Goal: Information Seeking & Learning: Check status

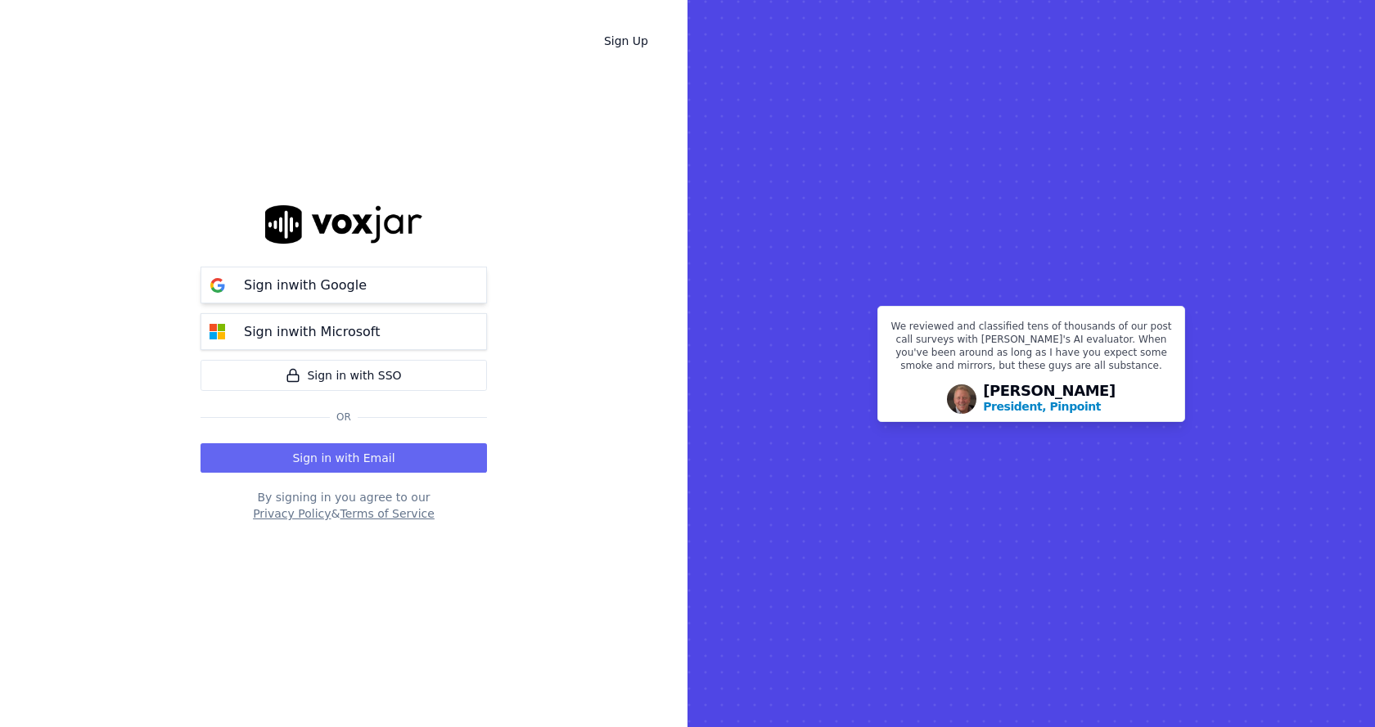
click at [280, 279] on p "Sign in with Google" at bounding box center [305, 286] width 123 height 20
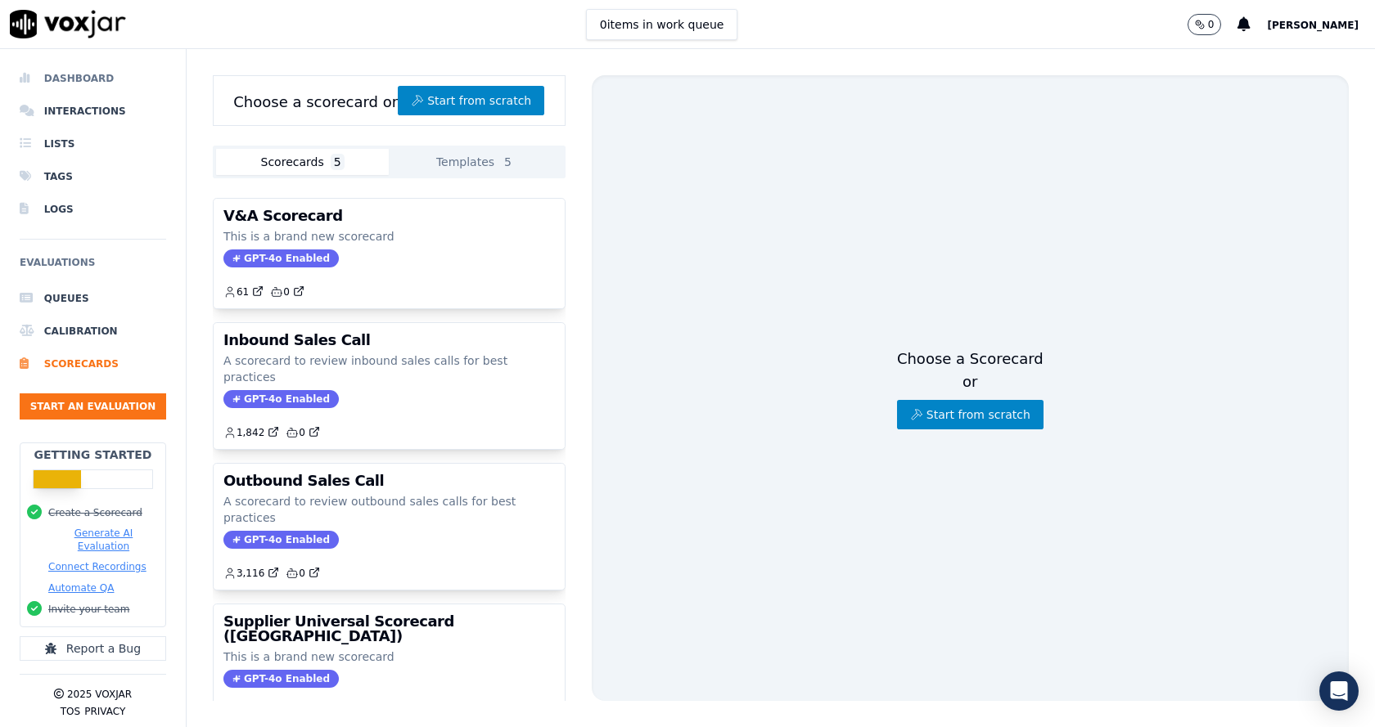
click at [83, 78] on li "Dashboard" at bounding box center [93, 78] width 146 height 33
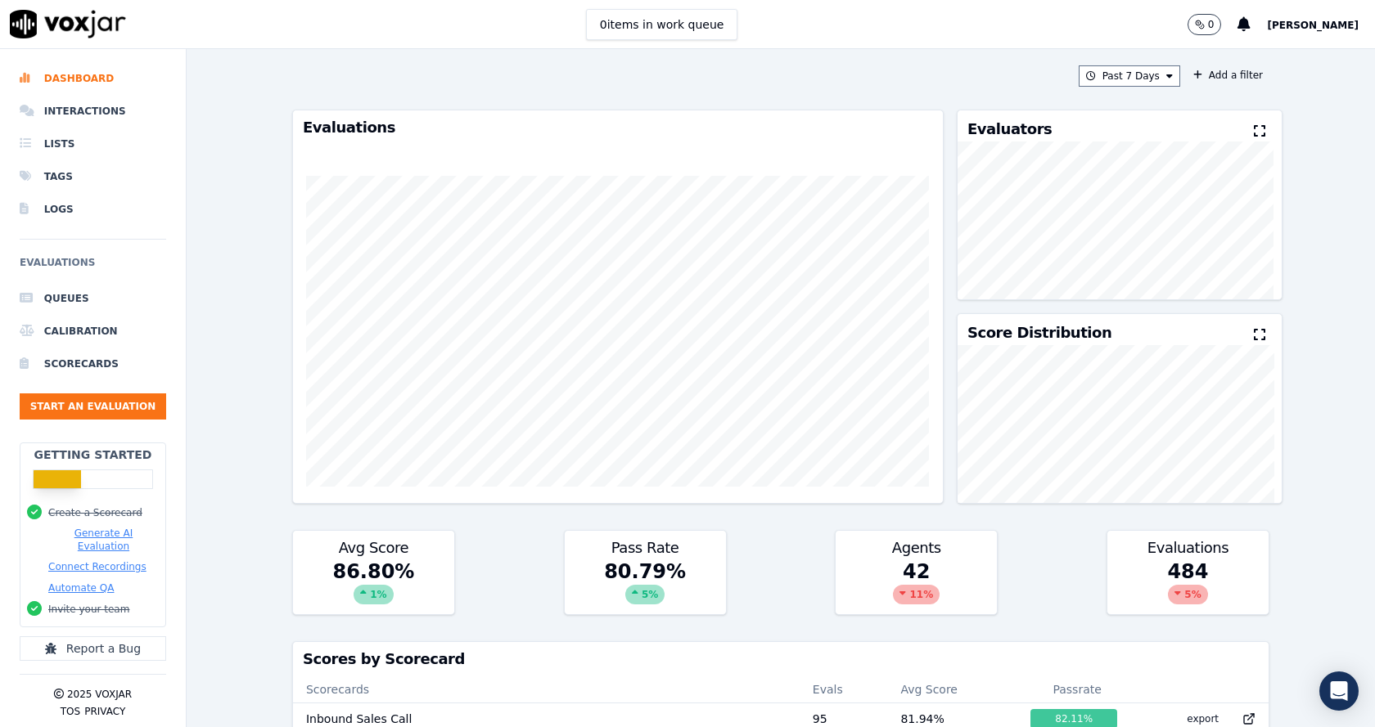
scroll to position [1631, 0]
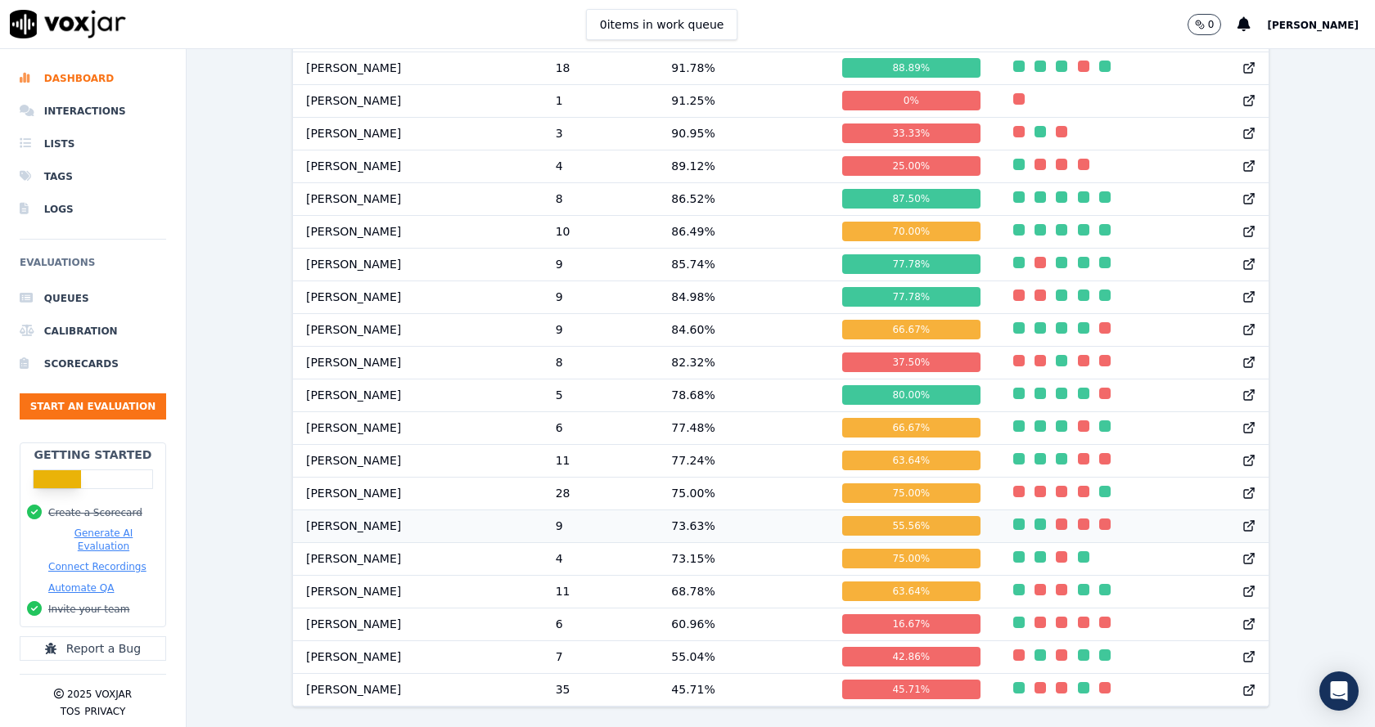
click at [1222, 511] on div at bounding box center [1245, 527] width 46 height 32
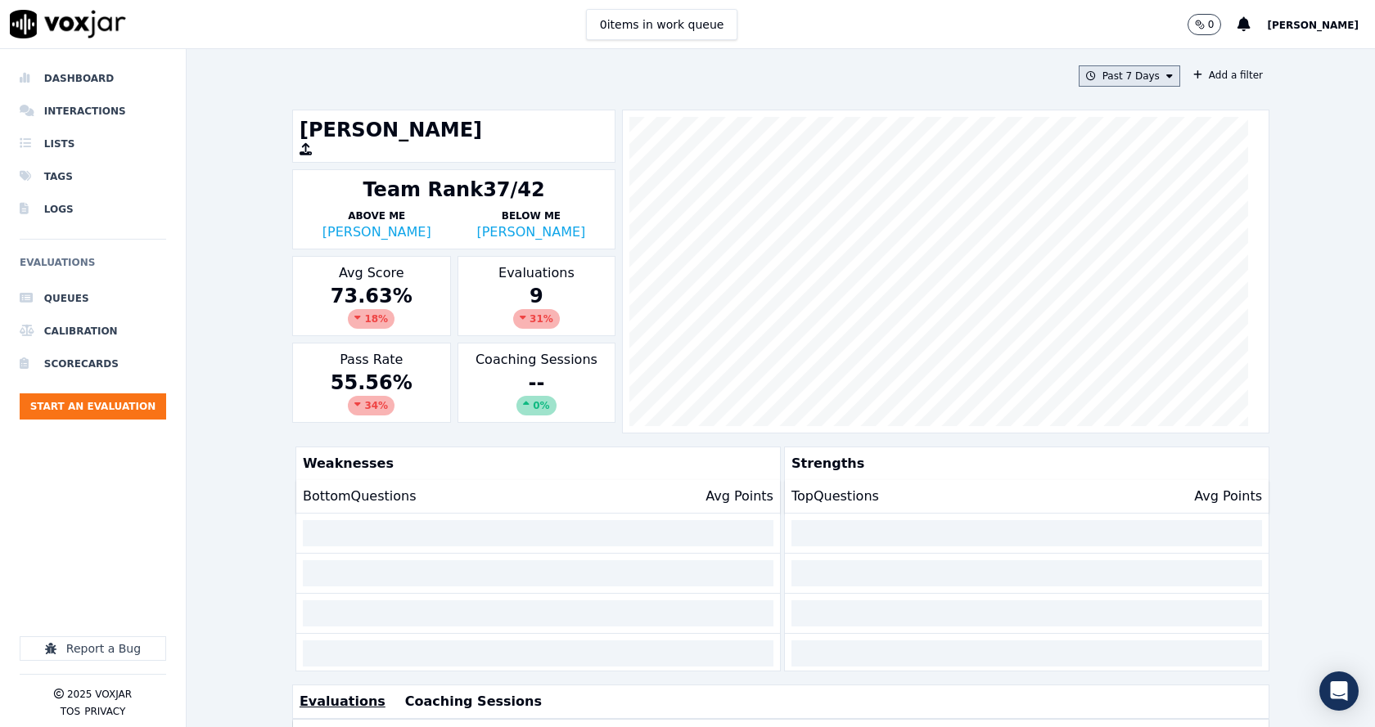
click at [1104, 79] on button "Past 7 Days" at bounding box center [1128, 75] width 101 height 21
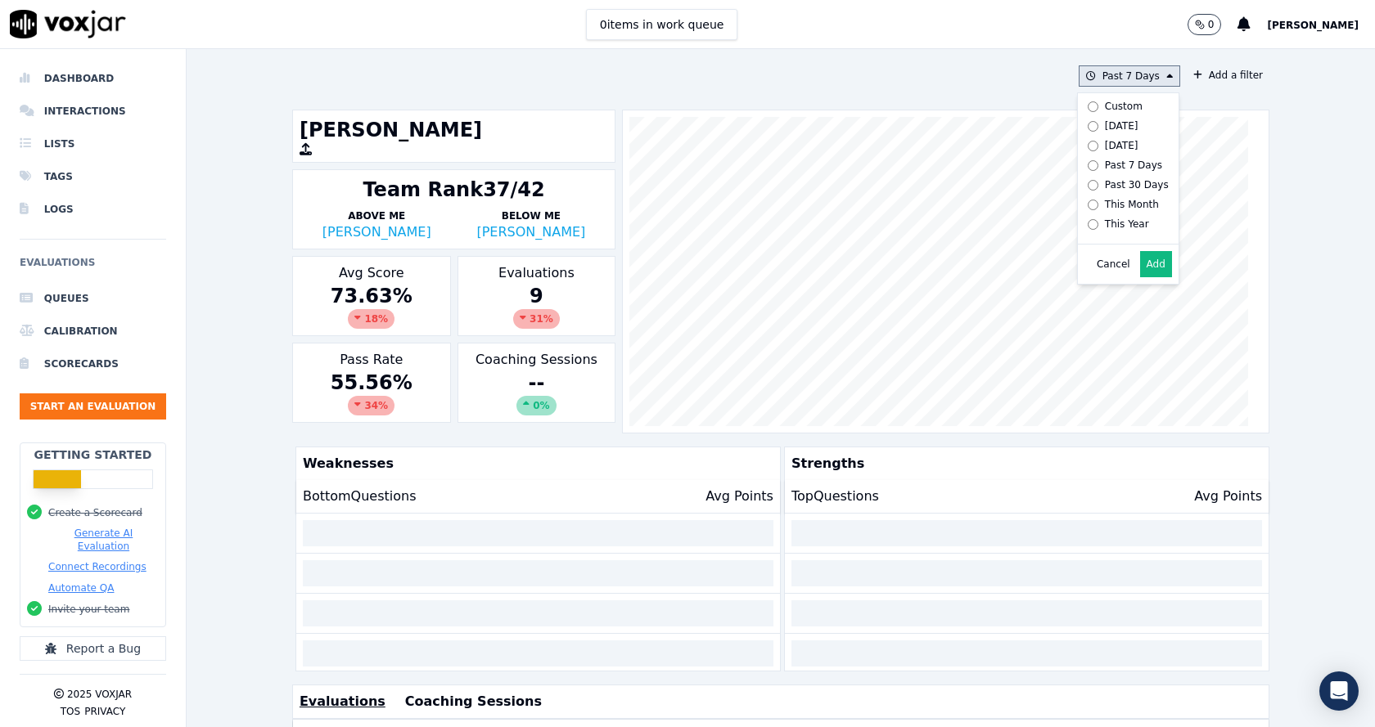
click at [1105, 109] on div "Custom" at bounding box center [1124, 106] width 38 height 13
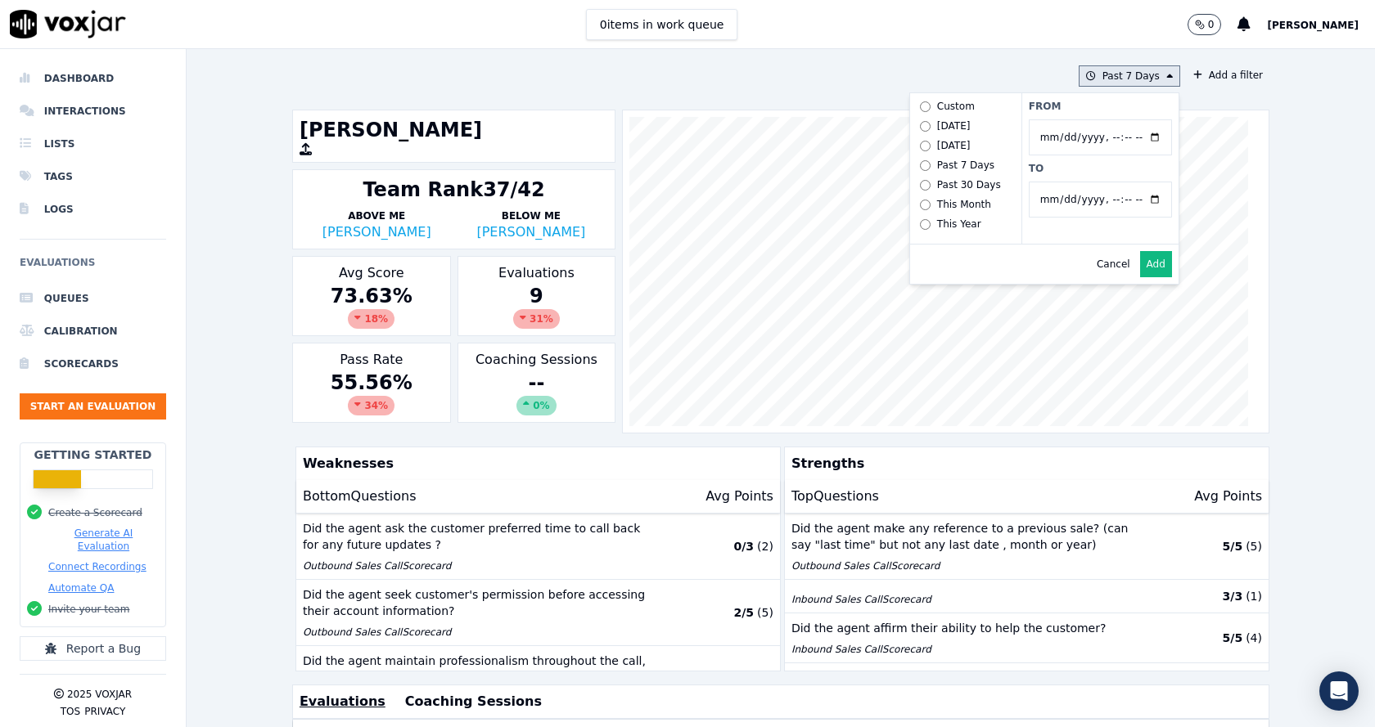
click at [1141, 135] on input "From" at bounding box center [1100, 137] width 143 height 36
type input "2025-06-21T00:00"
click at [1118, 110] on label "From" at bounding box center [1100, 106] width 143 height 13
click at [1118, 119] on input "From" at bounding box center [1100, 137] width 143 height 36
click at [1132, 198] on input "To" at bounding box center [1100, 200] width 143 height 36
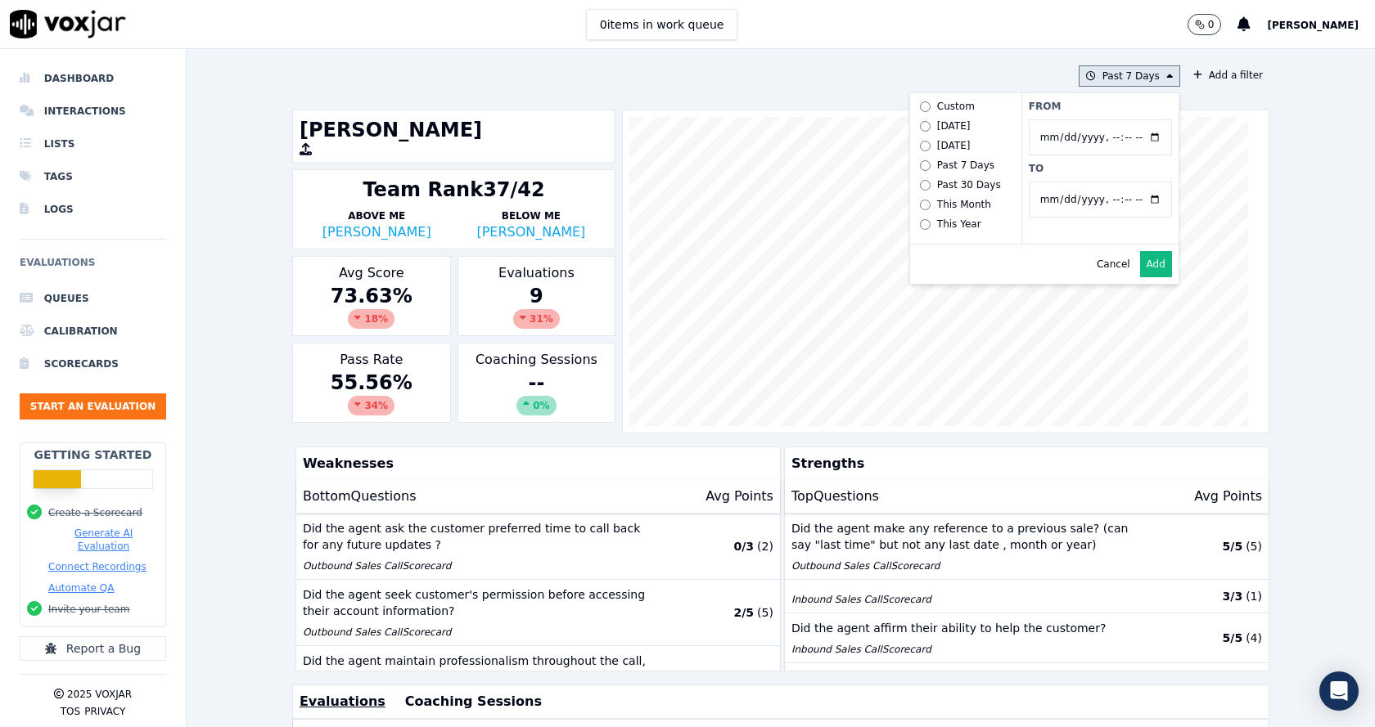
type input "2025-07-20T23:59"
click at [1131, 173] on label "To" at bounding box center [1100, 168] width 143 height 13
click at [1131, 182] on input "To" at bounding box center [1100, 200] width 143 height 36
click at [1140, 277] on button "Add" at bounding box center [1156, 264] width 32 height 26
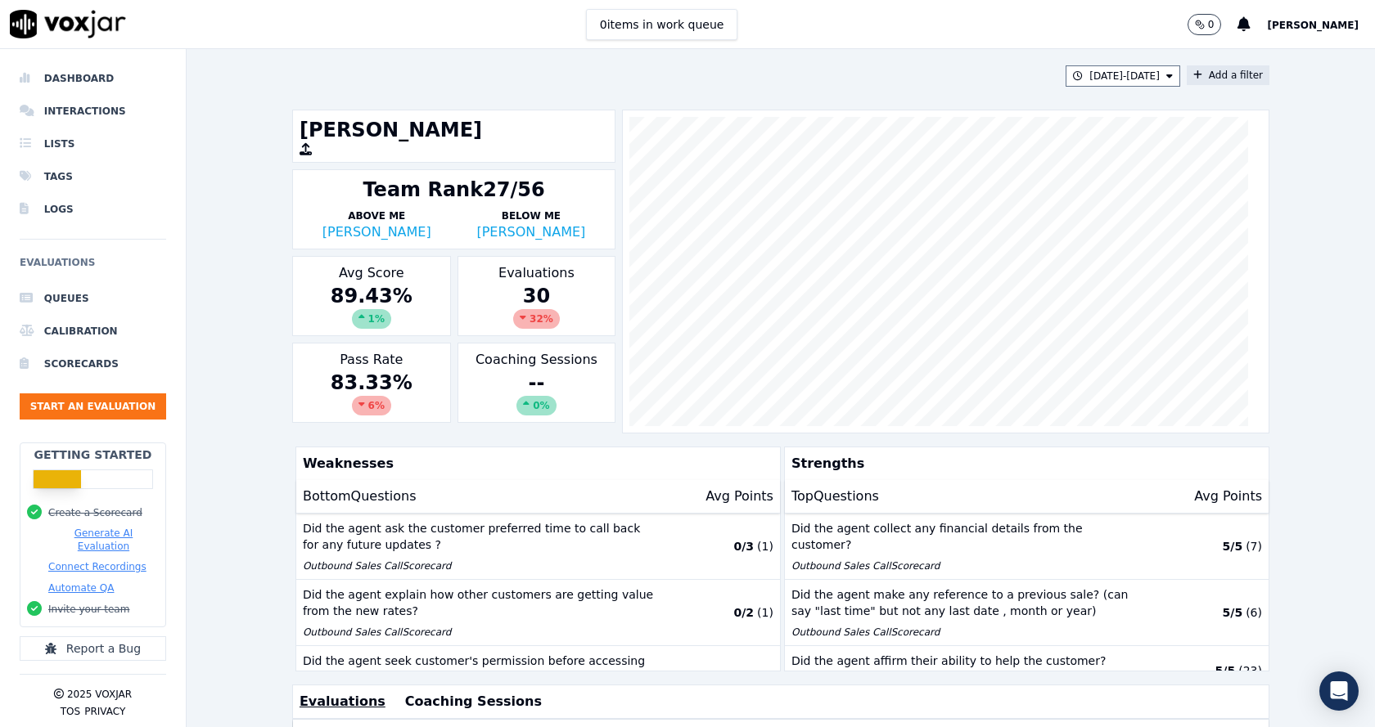
click at [1191, 74] on button "Add a filter" at bounding box center [1227, 75] width 83 height 20
click at [896, 149] on button "Fields" at bounding box center [904, 153] width 157 height 28
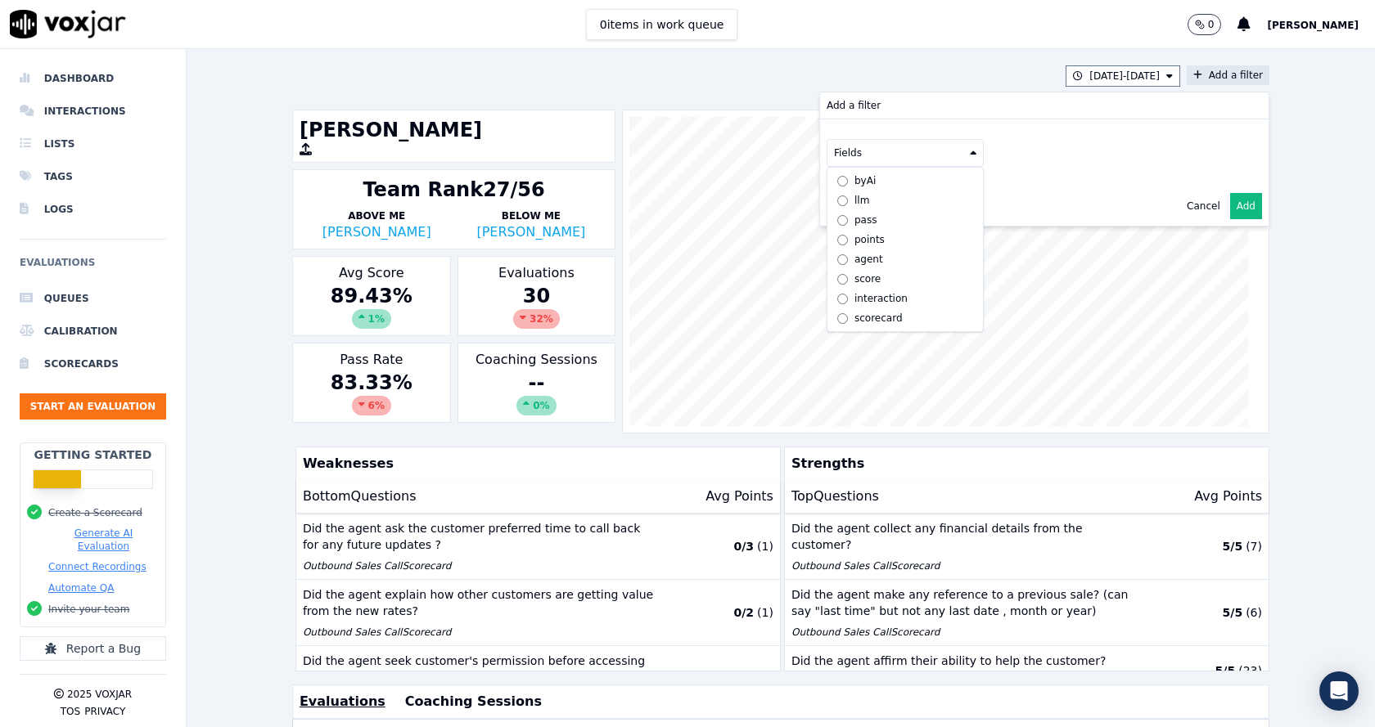
scroll to position [12, 0]
click at [854, 312] on div "scorecard" at bounding box center [878, 318] width 48 height 13
click at [915, 193] on button "Fields" at bounding box center [924, 187] width 157 height 28
click at [882, 223] on label "title" at bounding box center [924, 215] width 149 height 20
click at [1027, 184] on button at bounding box center [1128, 185] width 236 height 25
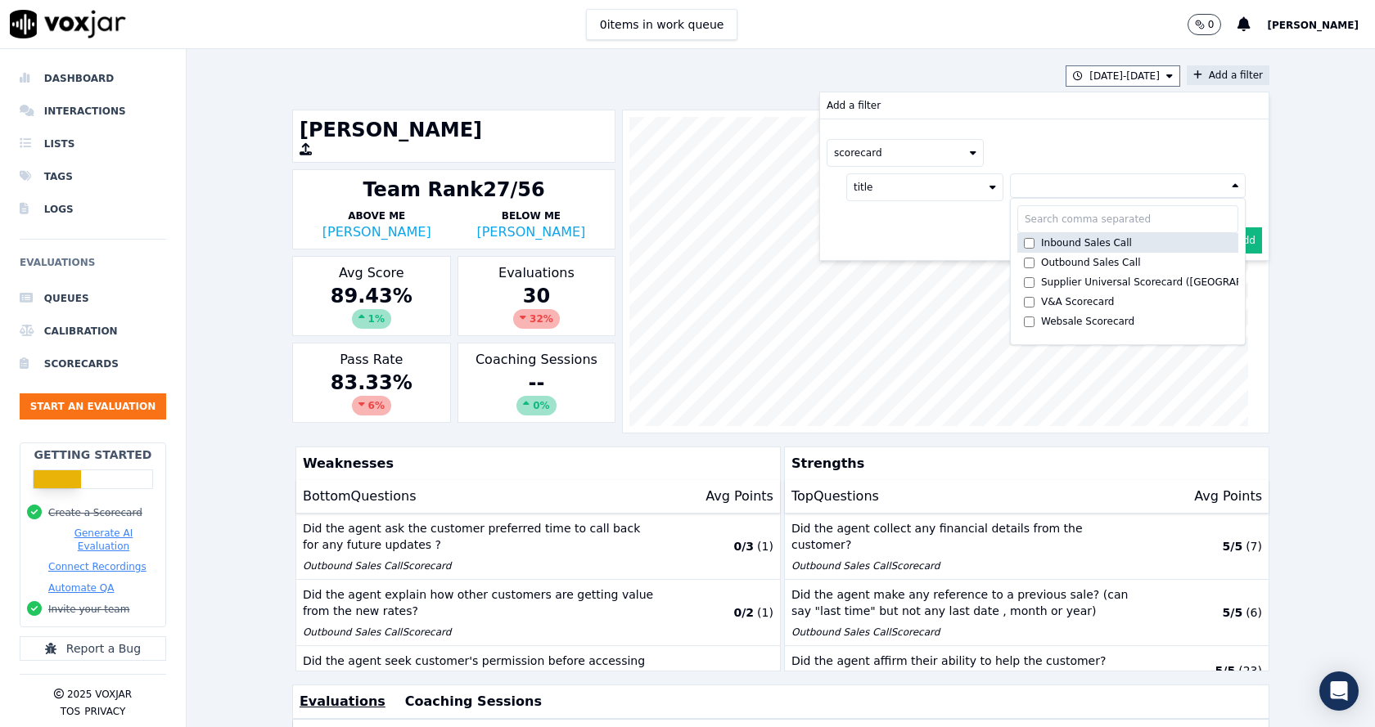
drag, startPoint x: 1039, startPoint y: 241, endPoint x: 1019, endPoint y: 257, distance: 26.2
click at [1041, 240] on div "Inbound Sales Call" at bounding box center [1086, 242] width 91 height 13
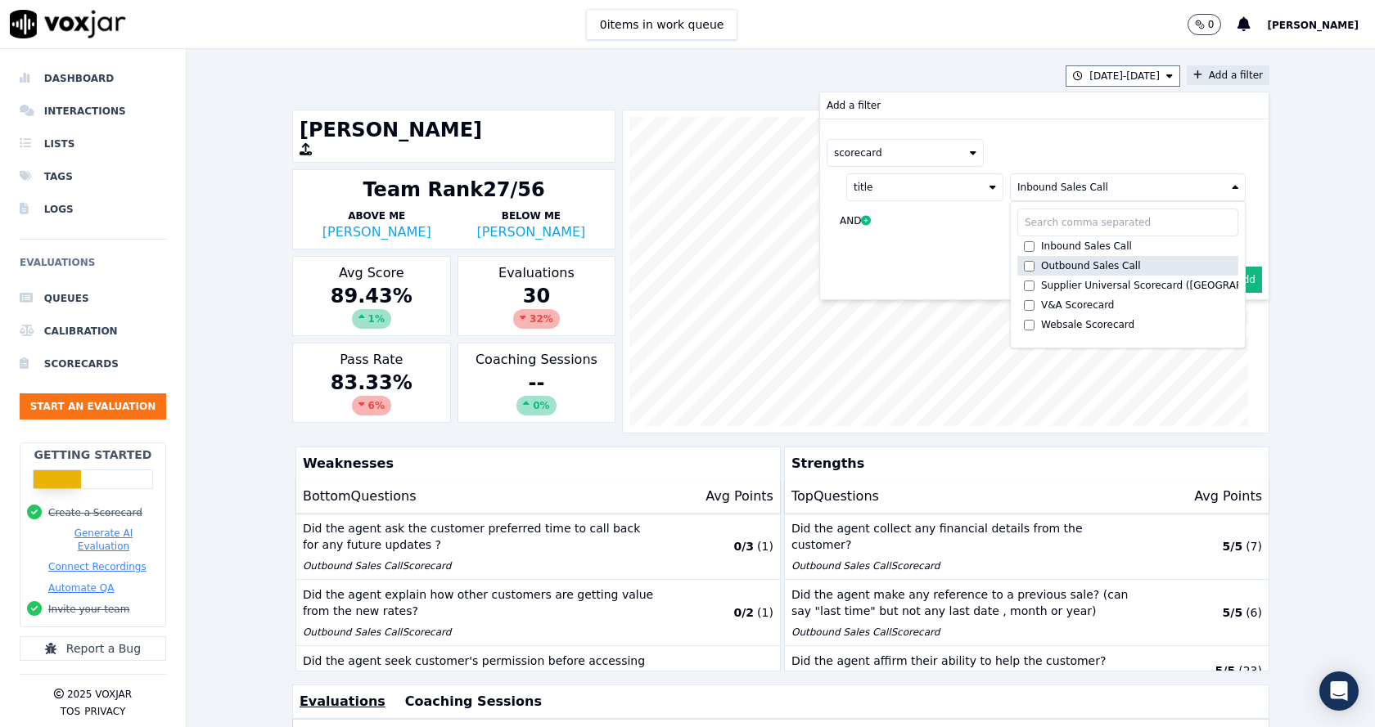
click at [1023, 260] on label "Outbound Sales Call" at bounding box center [1127, 266] width 221 height 20
click at [1073, 134] on div "scorecard title Inbound Sales Call +1 more Inbound Sales Call Outbound Sales Ca…" at bounding box center [1044, 189] width 448 height 141
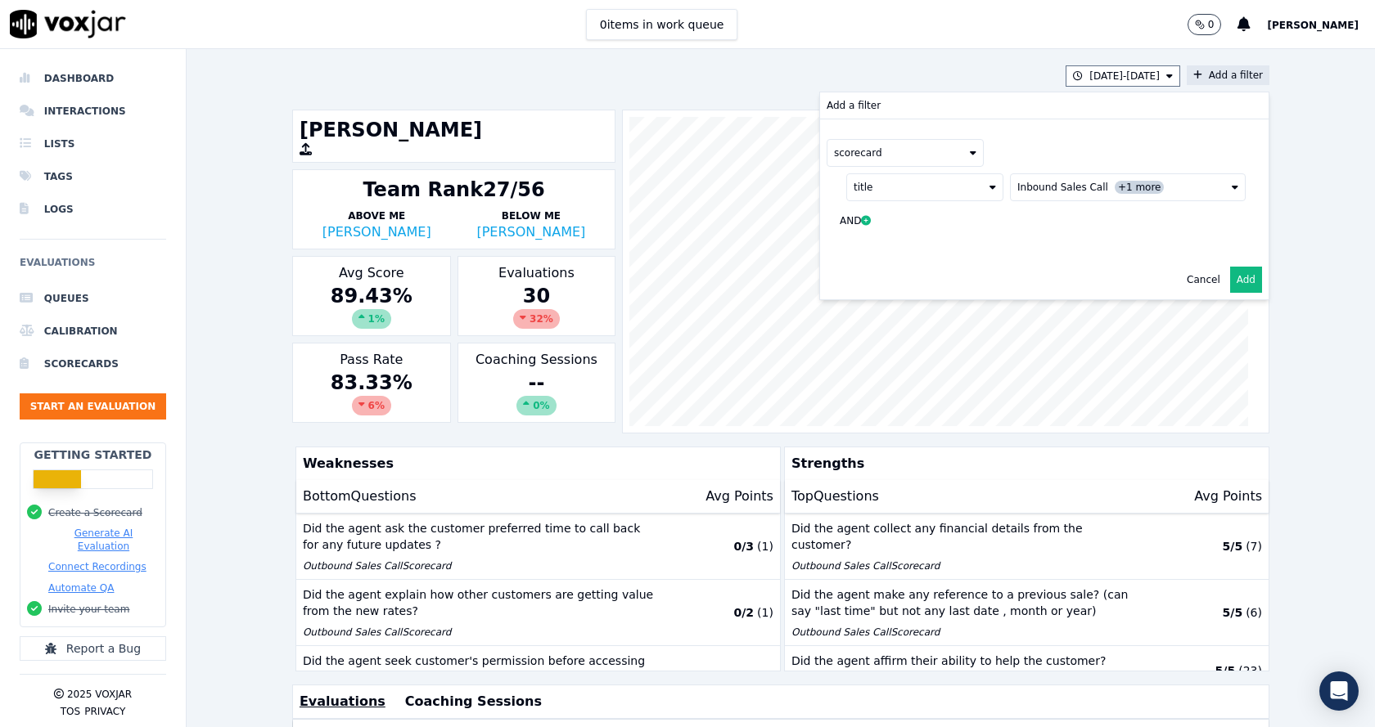
click at [1232, 281] on button "Add" at bounding box center [1246, 280] width 32 height 26
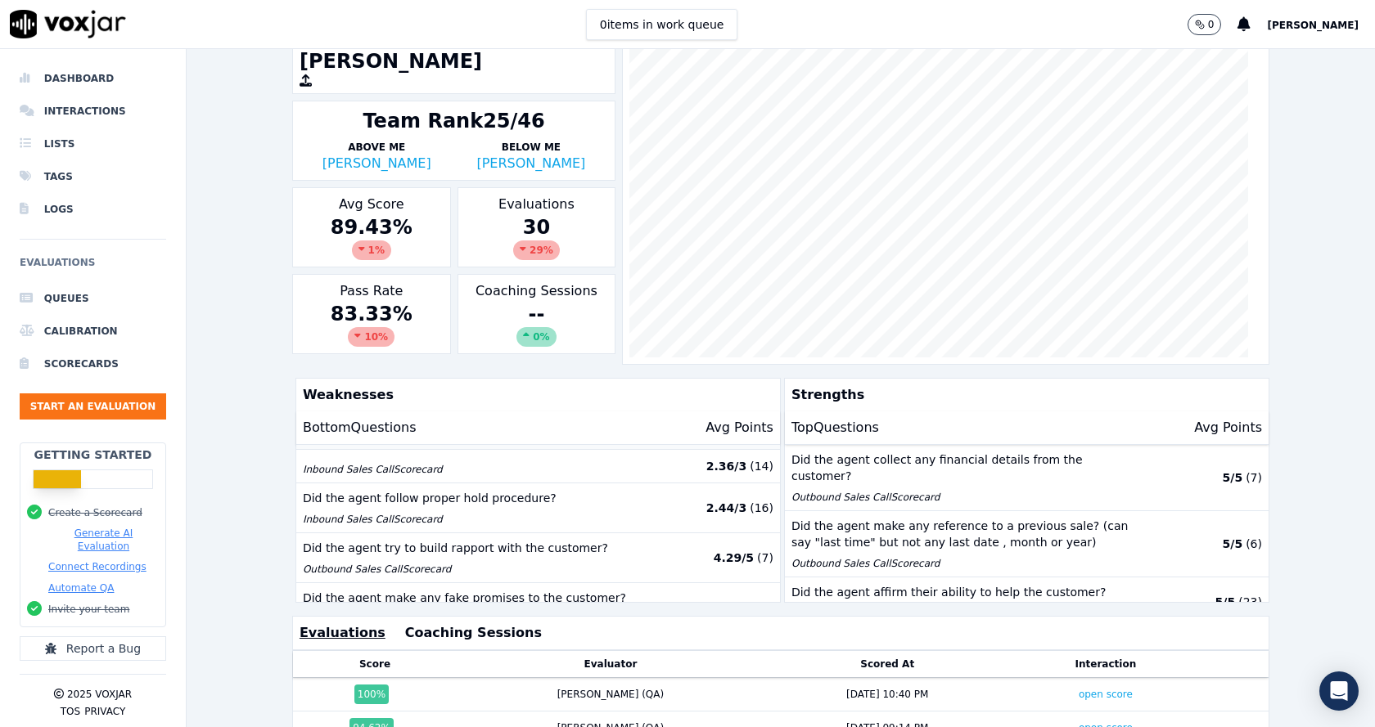
scroll to position [327, 0]
click at [241, 501] on div "6/21/25 - 7/20/25 scorecard title : Inbound Sales Call +1 more Add a filter Mar…" at bounding box center [781, 388] width 1188 height 678
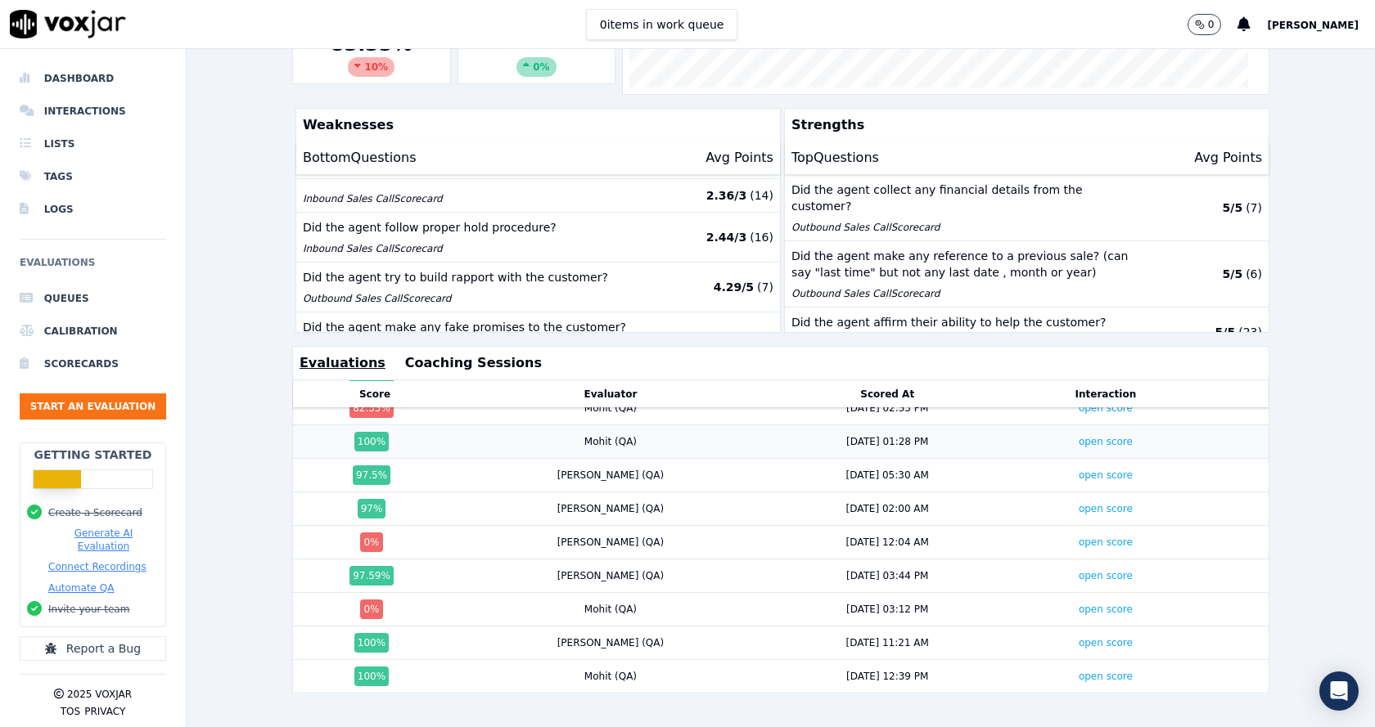
scroll to position [655, 0]
click at [1078, 603] on link "open score" at bounding box center [1105, 608] width 54 height 11
click at [1078, 536] on link "open score" at bounding box center [1105, 541] width 54 height 11
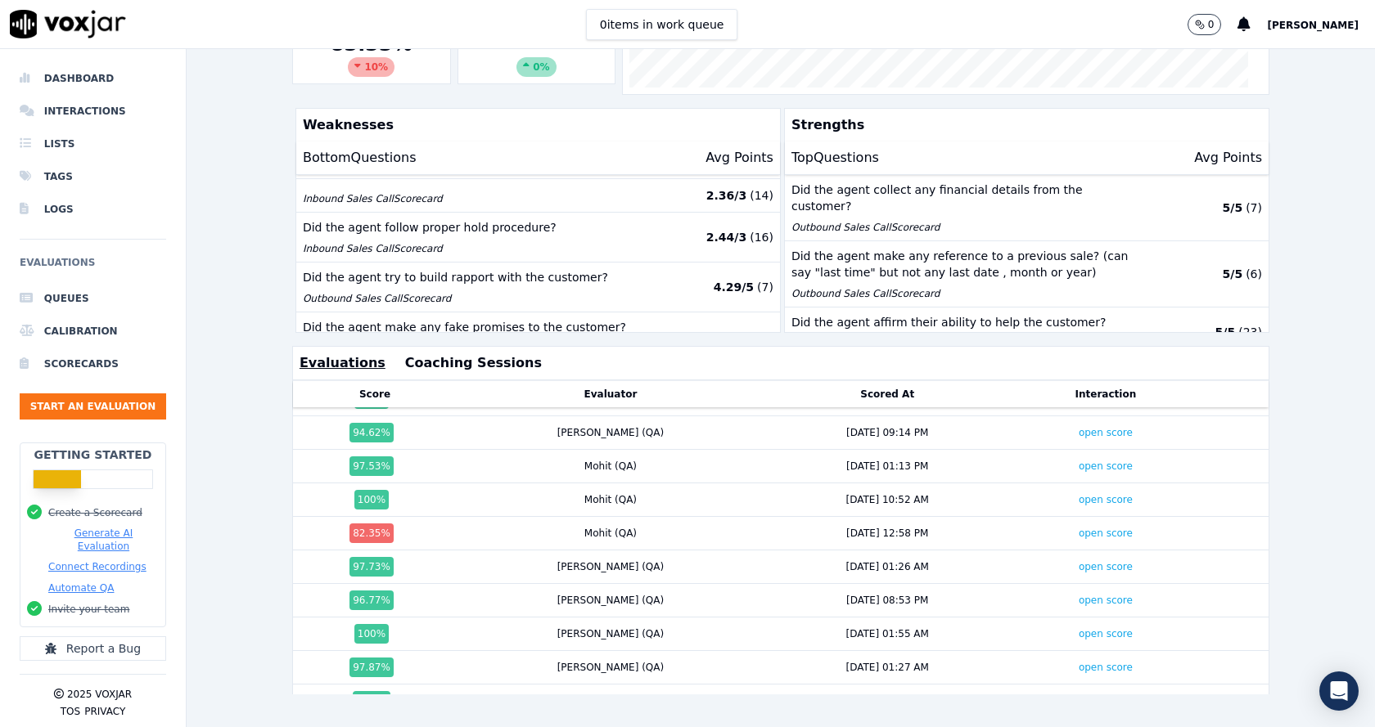
scroll to position [0, 0]
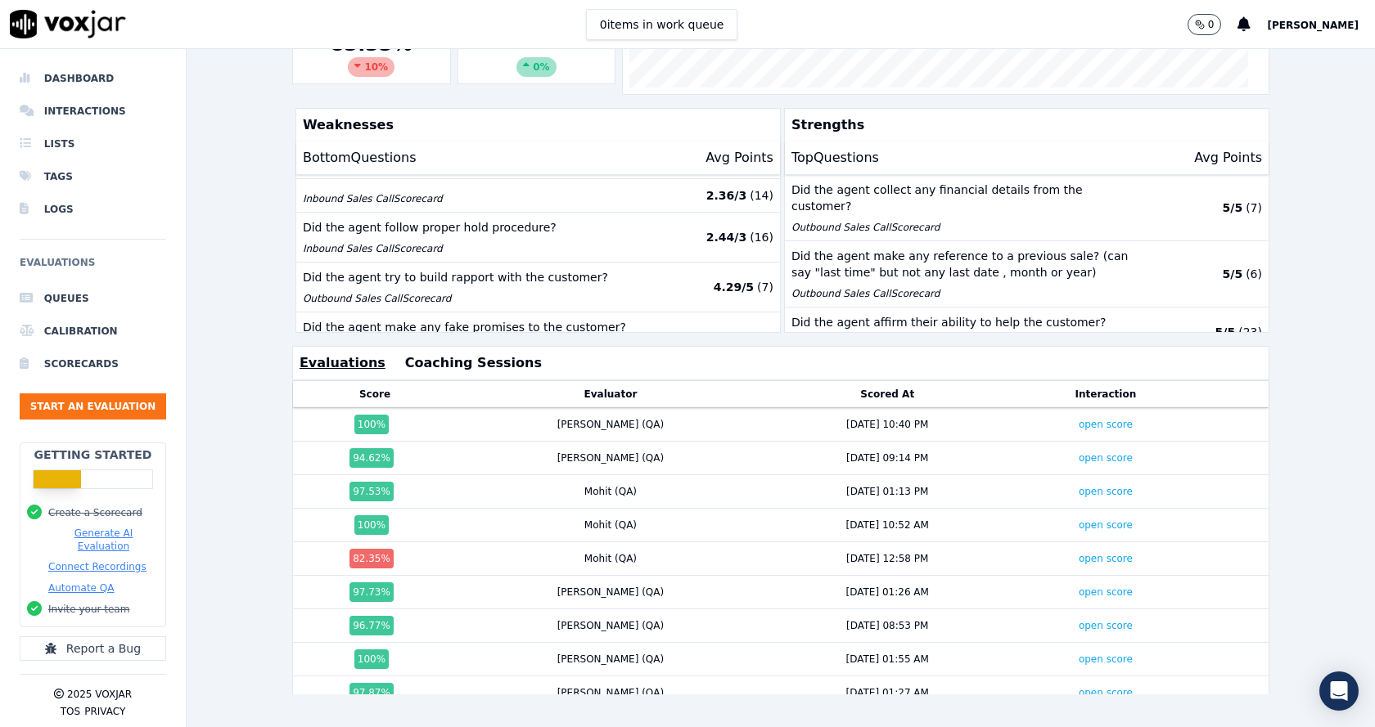
click at [236, 424] on div "6/21/25 - 7/20/25 scorecard title : Inbound Sales Call +1 more Add a filter Mar…" at bounding box center [781, 388] width 1188 height 678
click at [235, 660] on div "6/21/25 - 7/20/25 scorecard title : Inbound Sales Call +1 more Add a filter Mar…" at bounding box center [781, 388] width 1188 height 678
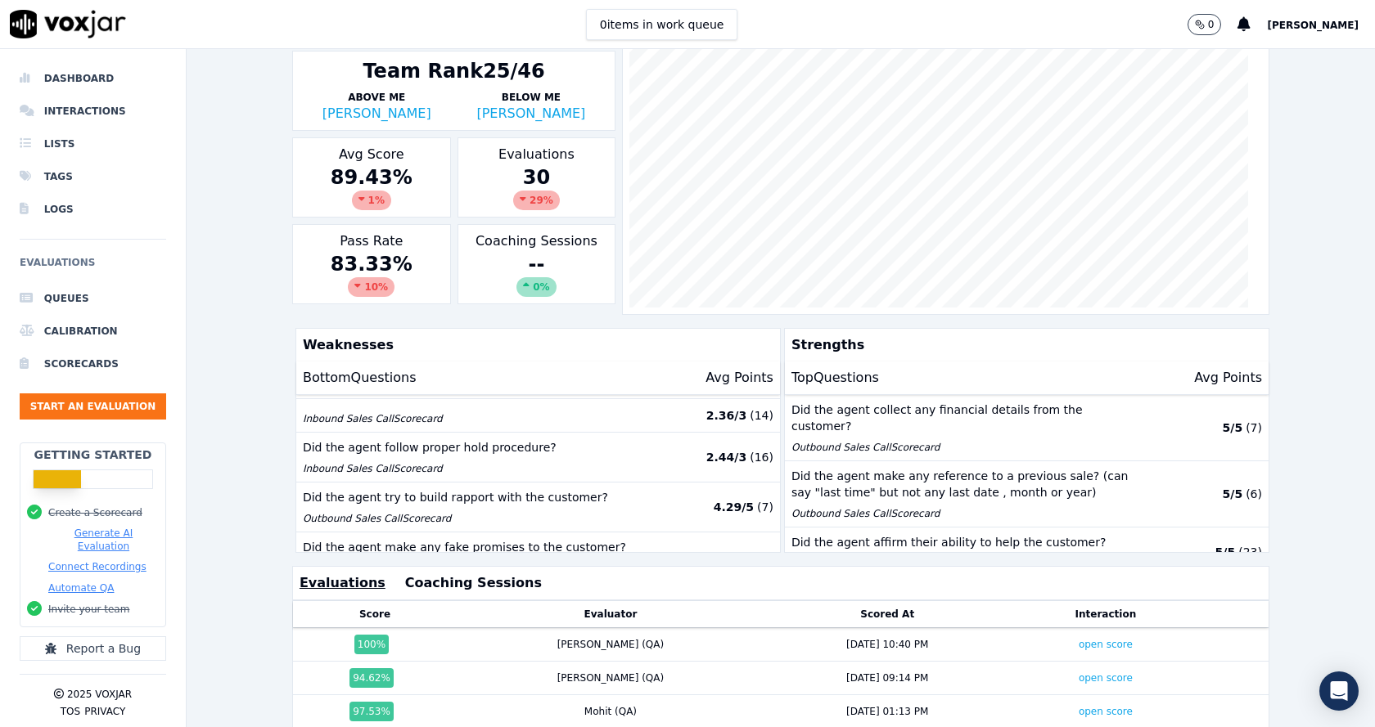
scroll to position [131, 0]
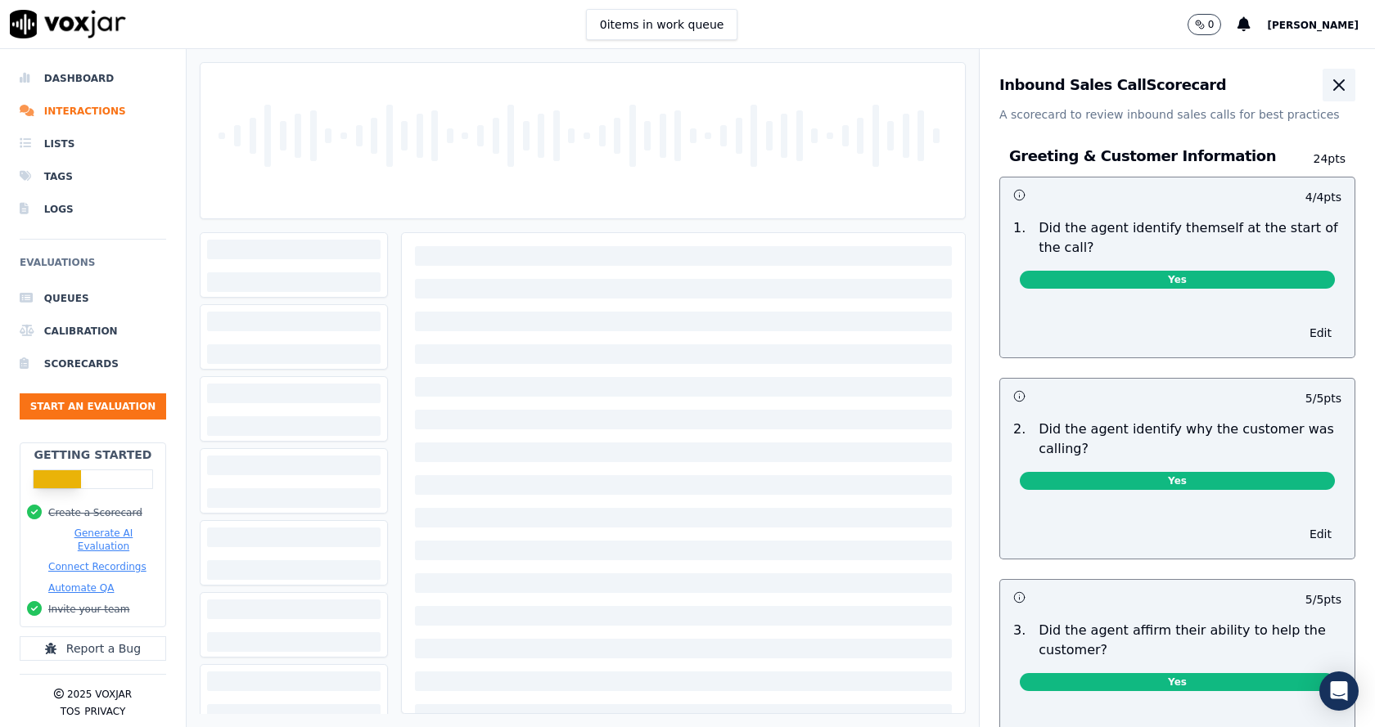
click at [1322, 95] on button "button" at bounding box center [1338, 85] width 33 height 33
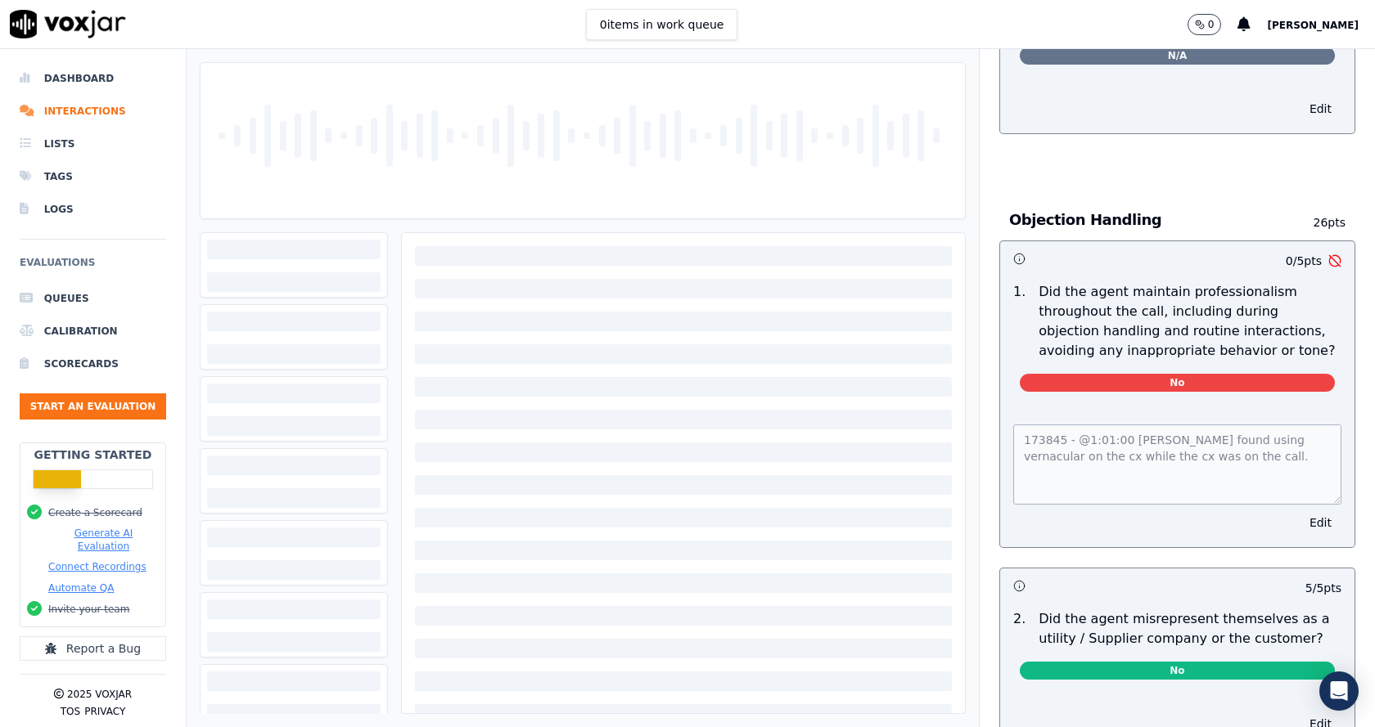
scroll to position [1800, 0]
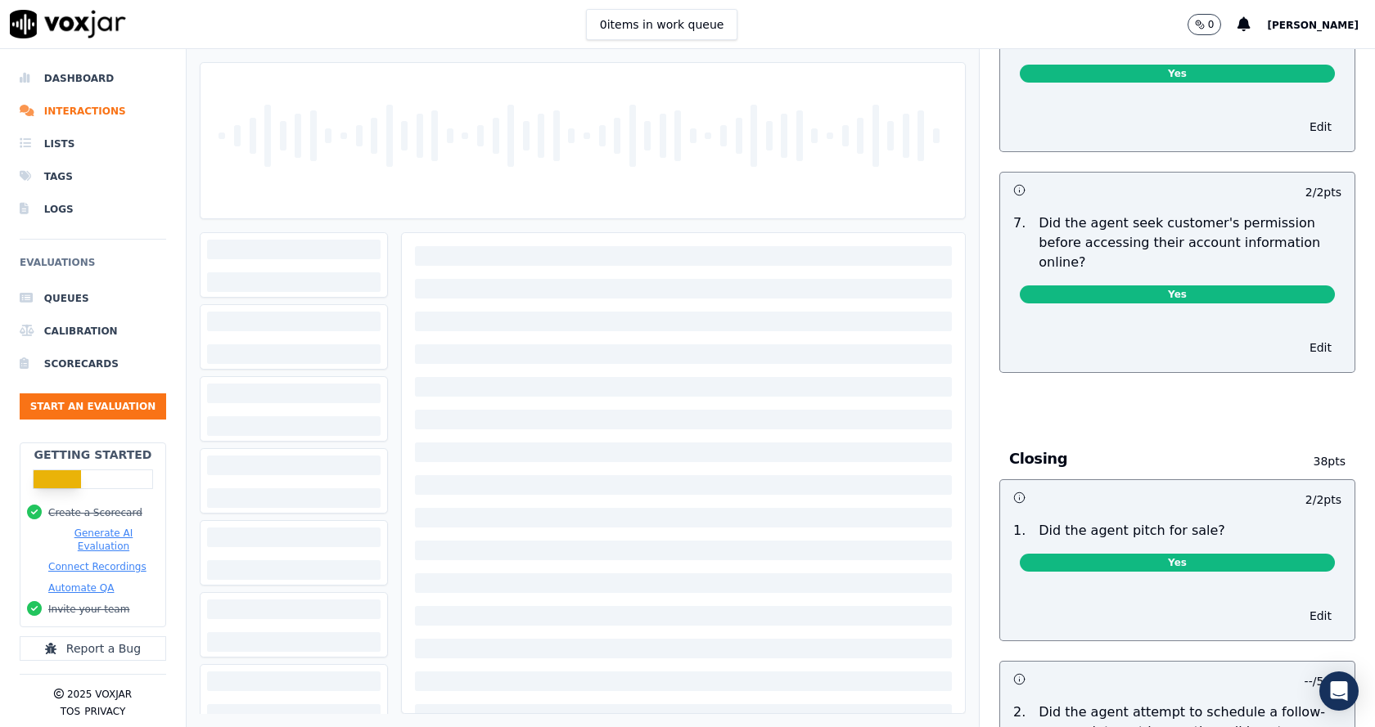
scroll to position [3273, 0]
